Goal: Task Accomplishment & Management: Manage account settings

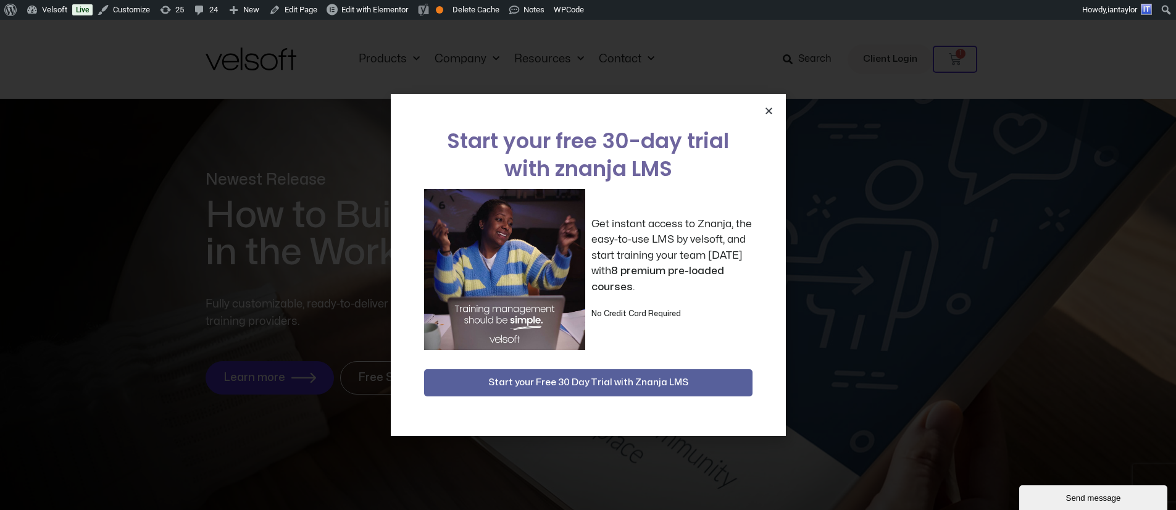
click at [769, 110] on icon "Close" at bounding box center [768, 110] width 9 height 9
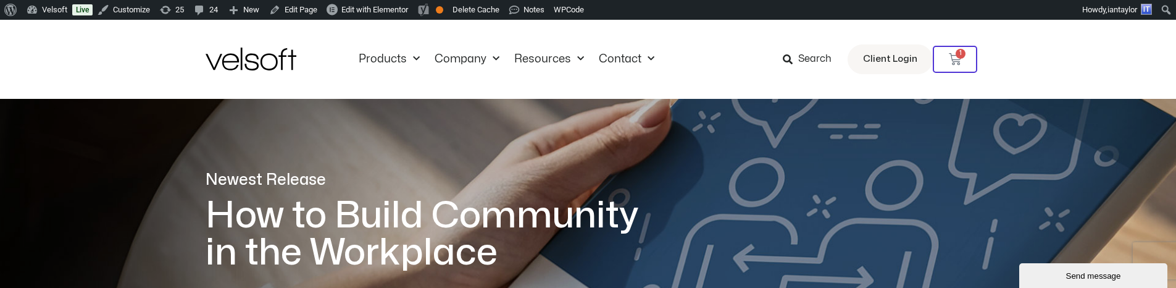
click at [333, 245] on h1 "How to Build Community in the Workplace" at bounding box center [431, 234] width 451 height 74
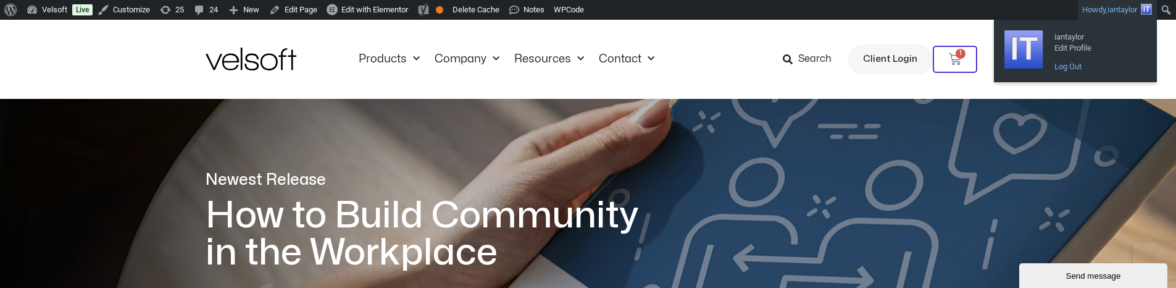
click at [1066, 65] on link "Log Out" at bounding box center [1097, 67] width 99 height 16
